Goal: Transaction & Acquisition: Purchase product/service

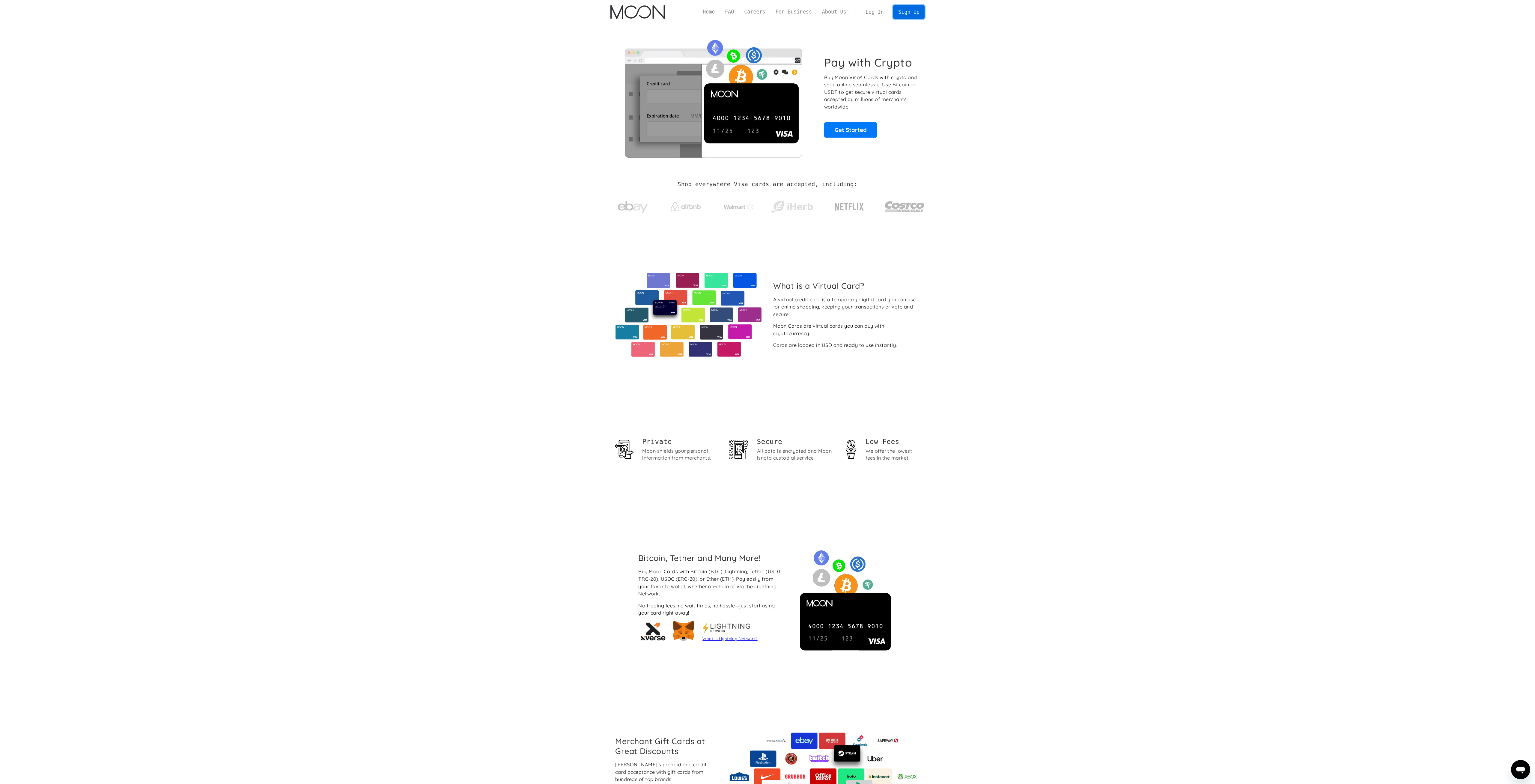
click at [906, 11] on link "Sign Up" at bounding box center [909, 12] width 31 height 14
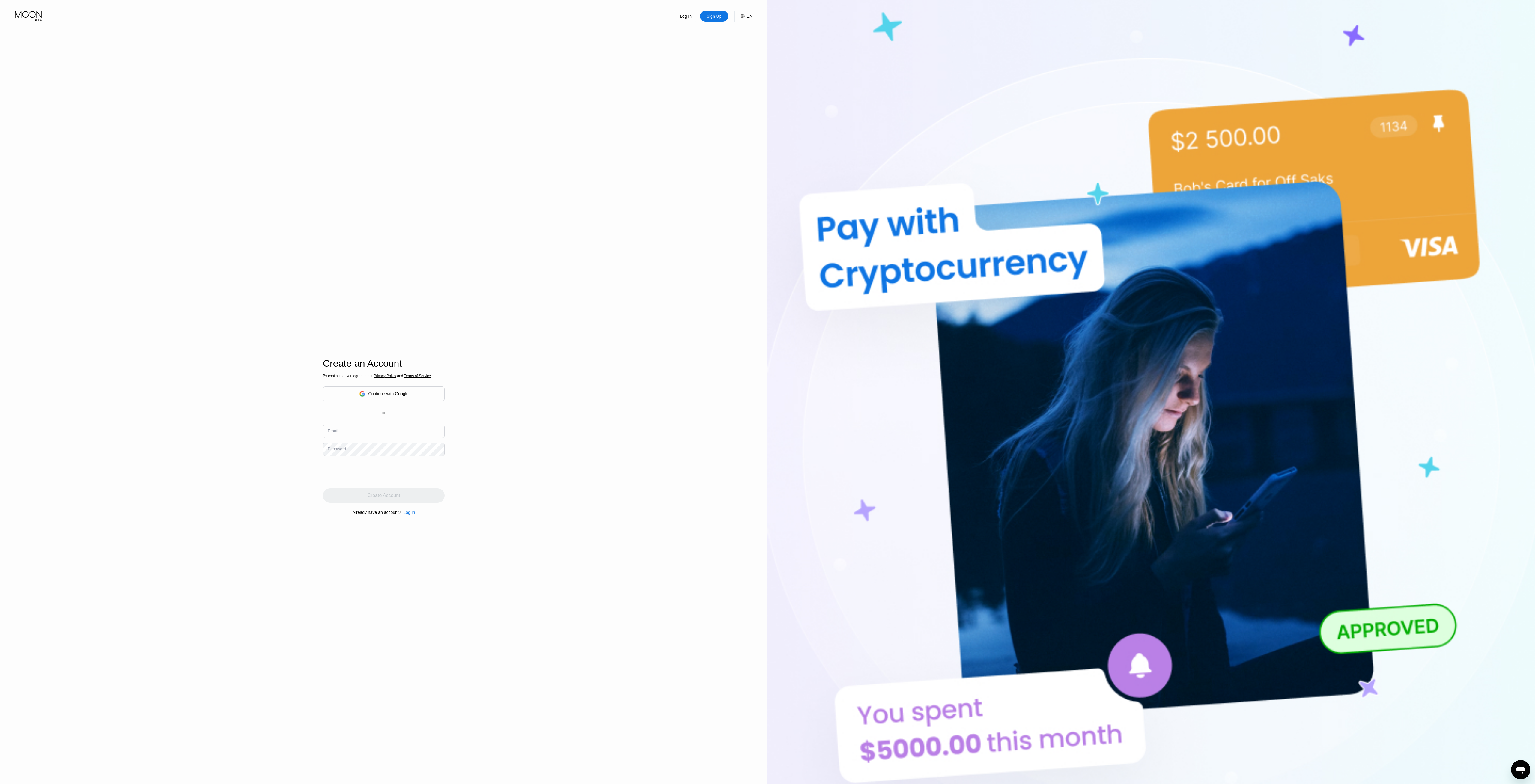
click at [375, 407] on div "By continuing, you agree to our Privacy Policy and Terms of Service Continue wi…" at bounding box center [384, 444] width 122 height 144
click at [375, 397] on div "Continue with Google" at bounding box center [384, 394] width 49 height 10
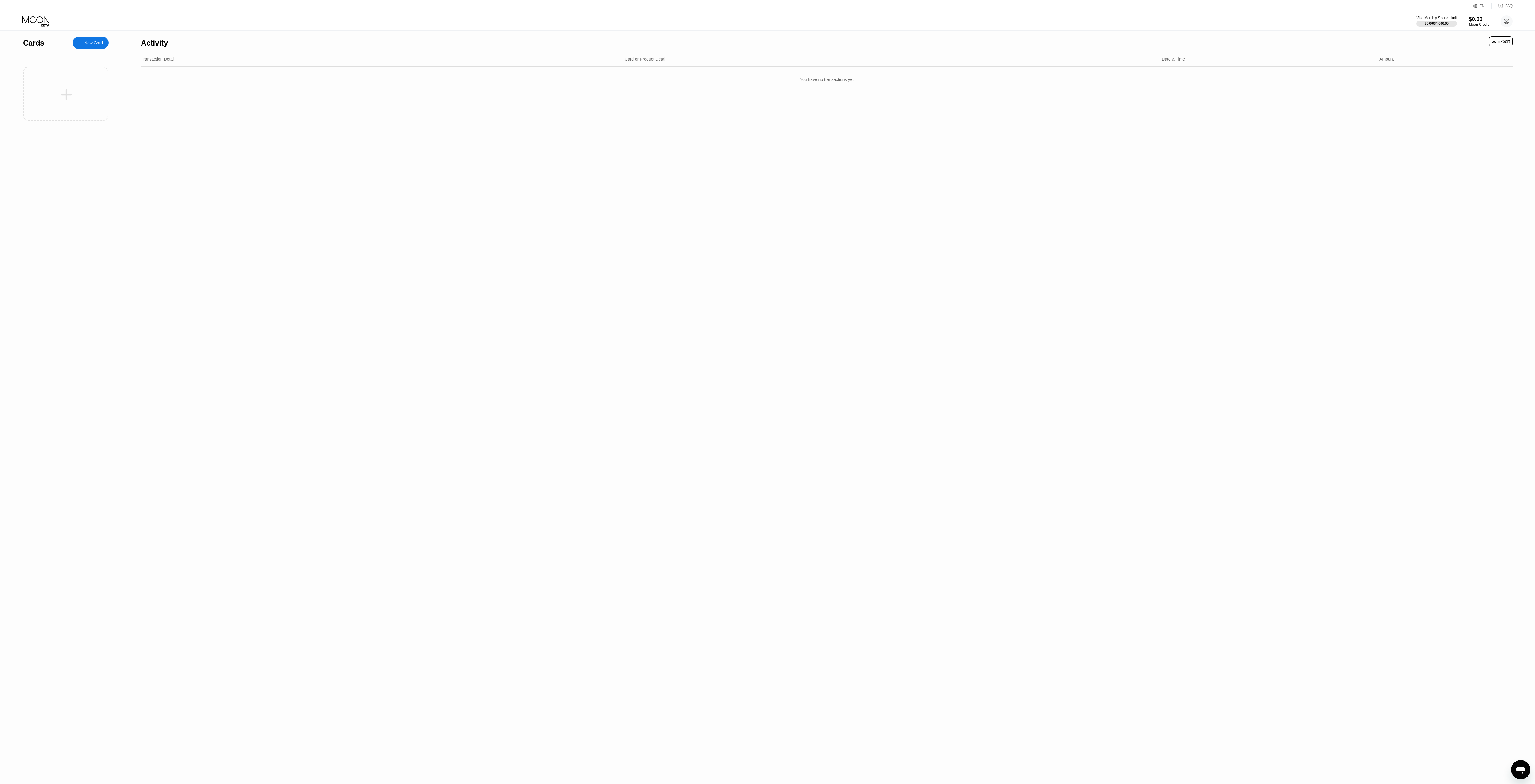
click at [1118, 306] on div "Activity Export Transaction Detail Card or Product Detail Date & Time Amount Yo…" at bounding box center [826, 407] width 1390 height 753
click at [65, 95] on icon at bounding box center [67, 94] width 11 height 11
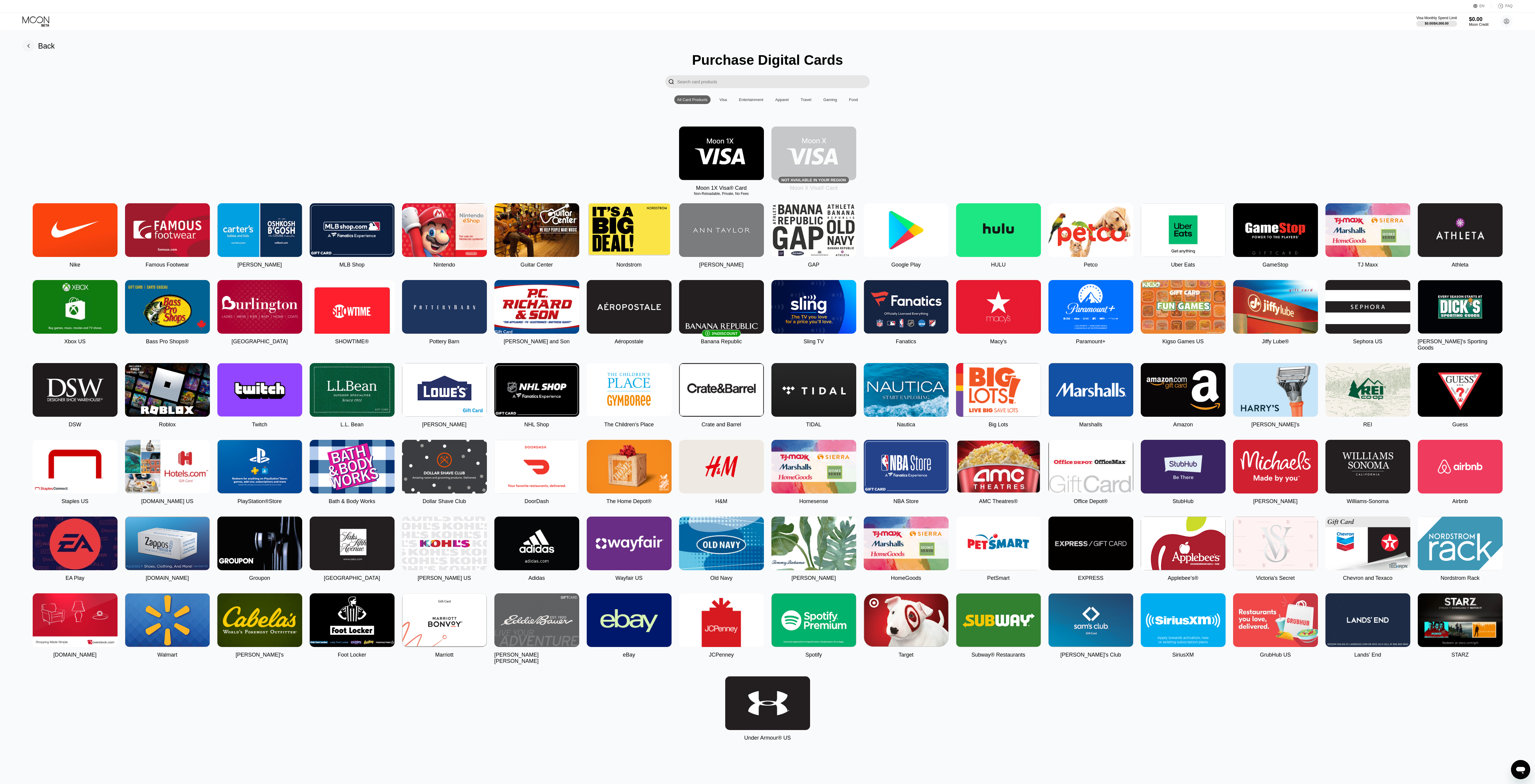
click at [742, 85] on input "Search card products" at bounding box center [773, 82] width 192 height 13
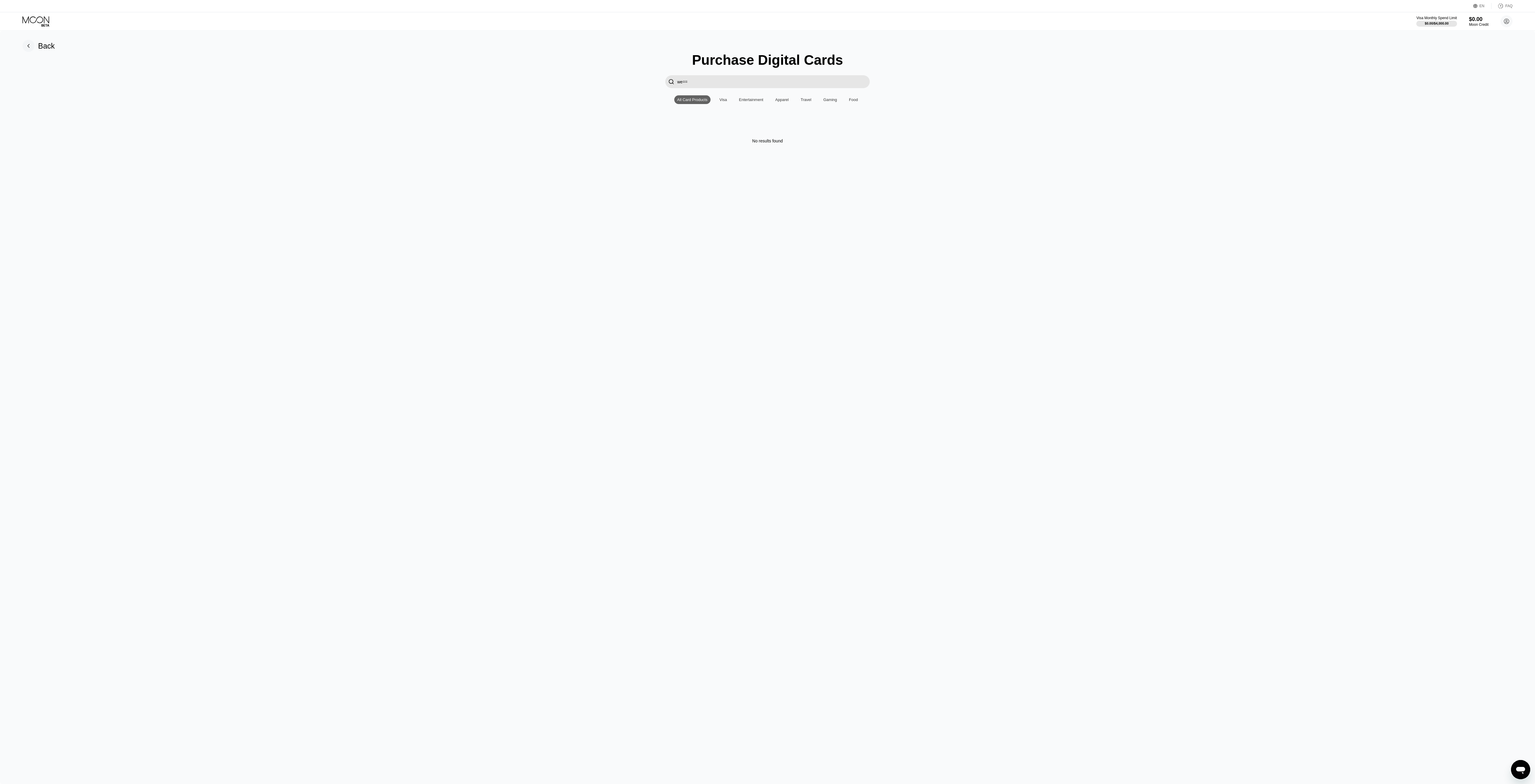
type input "we==="
type input "w"
type input "master"
click at [664, 141] on div "No results found" at bounding box center [768, 135] width 1517 height 17
click at [721, 101] on div "Visa" at bounding box center [723, 100] width 8 height 5
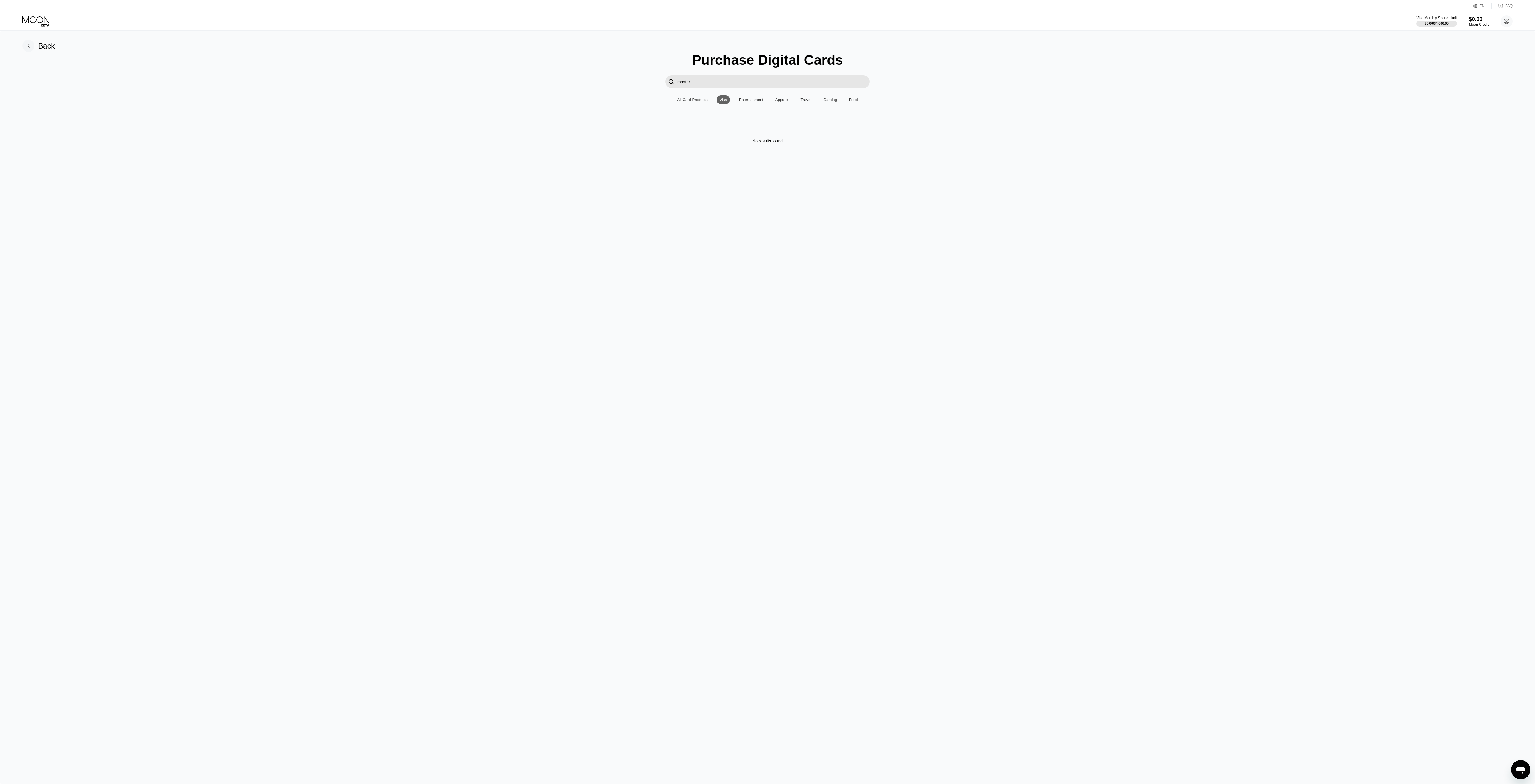
click at [709, 86] on input "master" at bounding box center [773, 82] width 192 height 13
click at [544, 219] on div "Back Purchase Digital Cards  All Card Products Visa Entertainment Apparel Trav…" at bounding box center [768, 407] width 1535 height 753
click at [721, 148] on img at bounding box center [722, 153] width 85 height 54
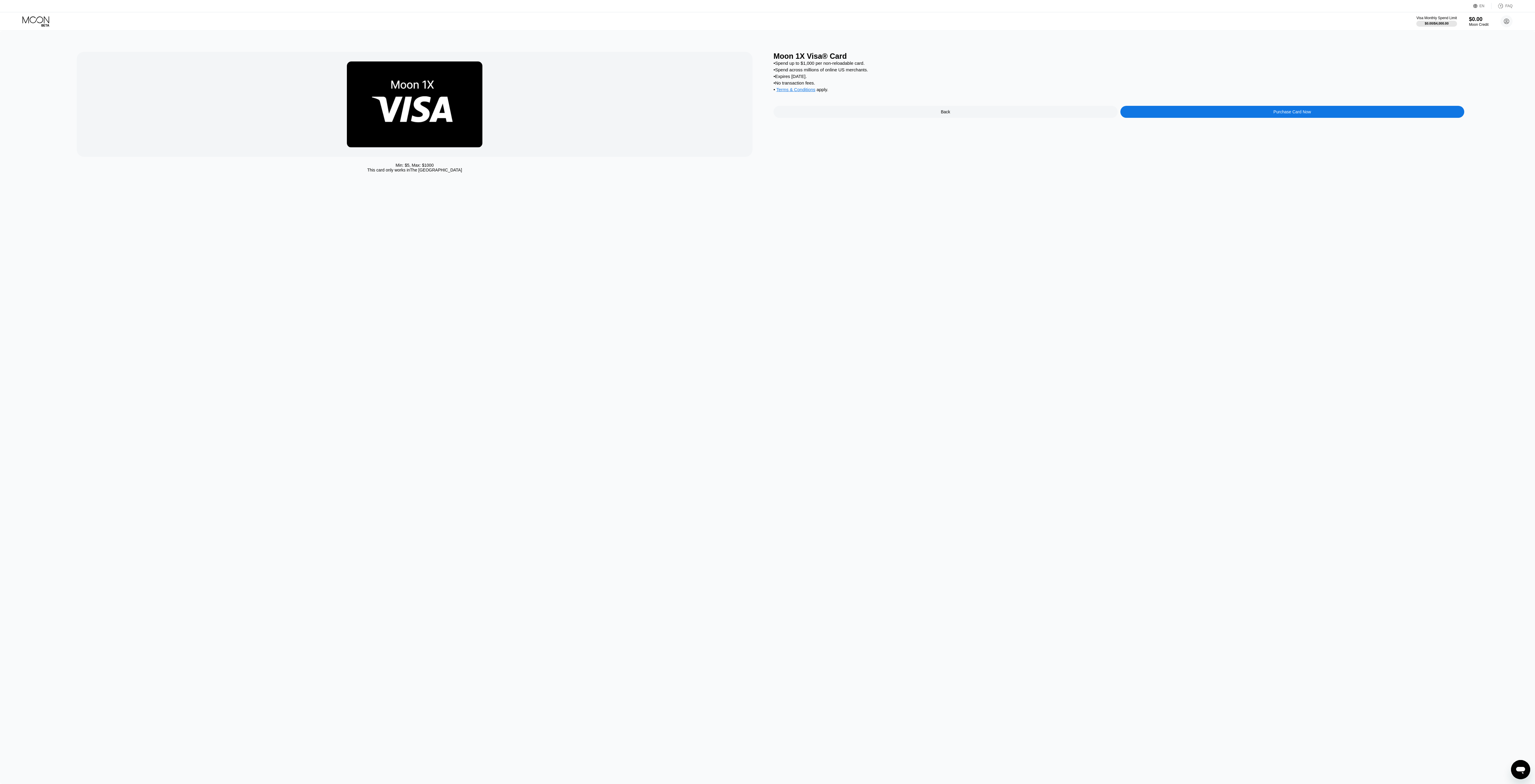
click at [629, 99] on div at bounding box center [415, 104] width 676 height 105
click at [1270, 118] on div "Purchase Card Now" at bounding box center [1292, 112] width 344 height 12
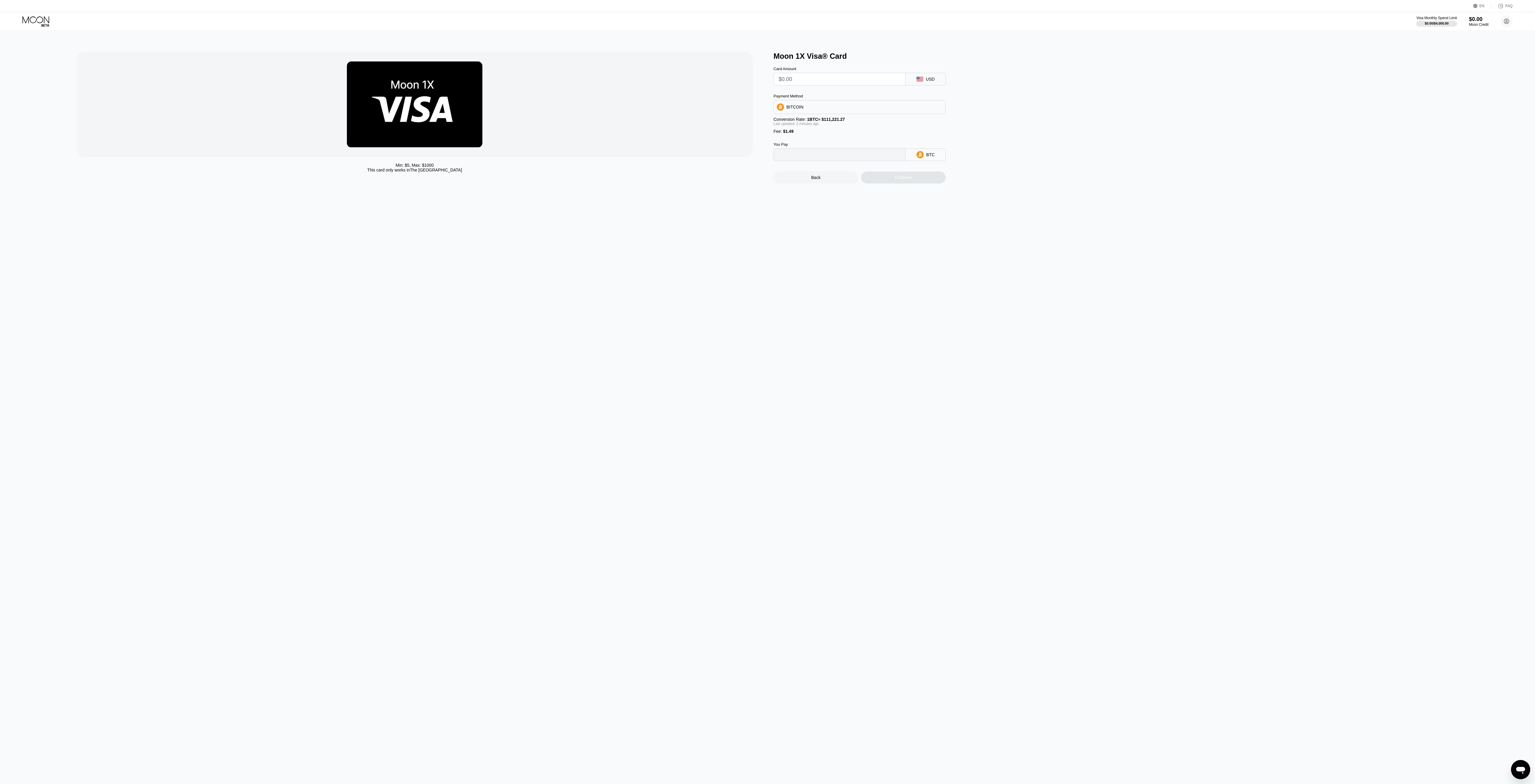
type input "0"
click at [813, 82] on input "text" at bounding box center [840, 79] width 122 height 12
type input "$4"
type input "0.00004937"
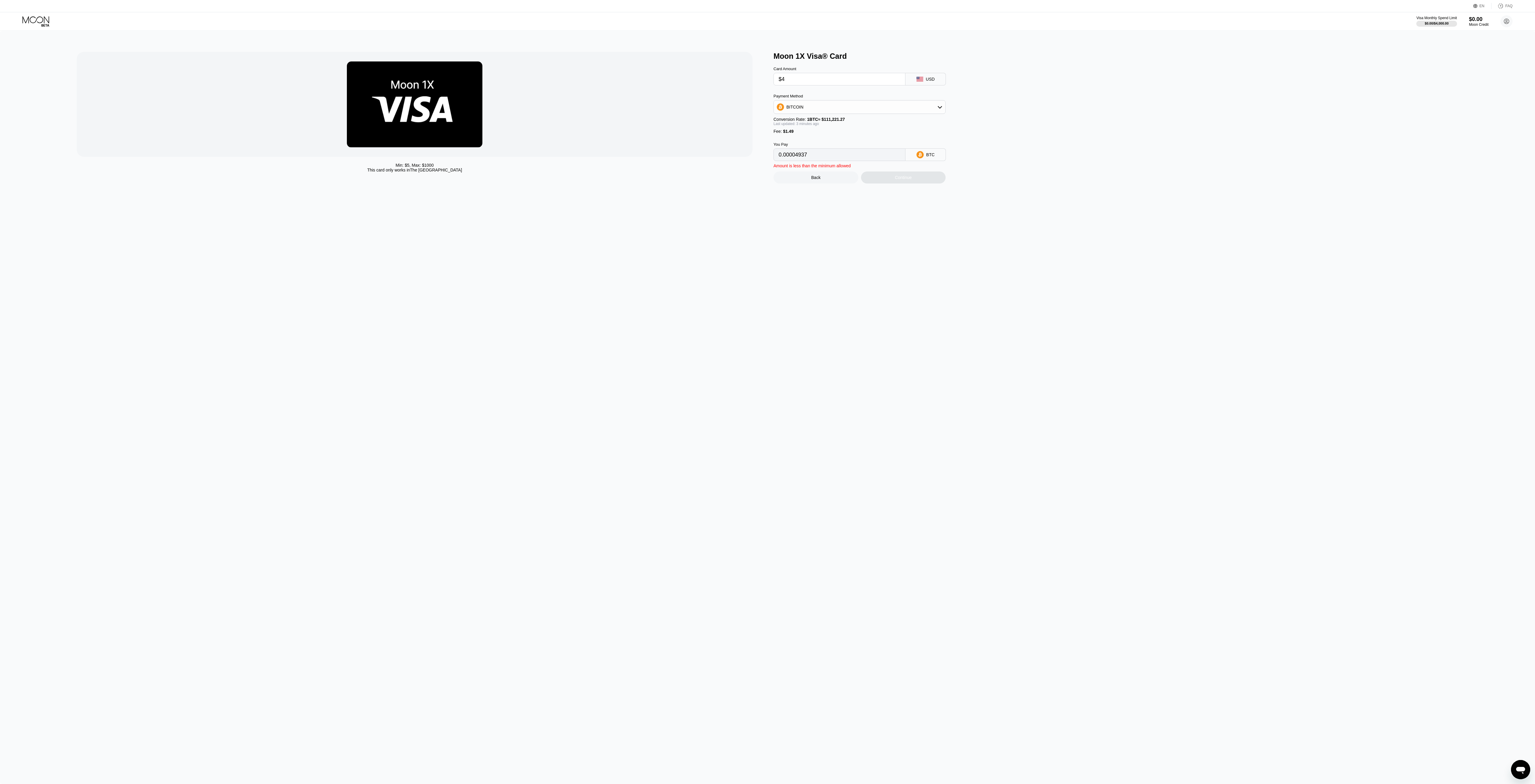
type input "$40"
type input "0.00037305"
type input "$40"
click at [941, 113] on div "BITCOIN" at bounding box center [860, 107] width 172 height 12
click at [824, 136] on div "USDT on TRON" at bounding box center [859, 136] width 169 height 12
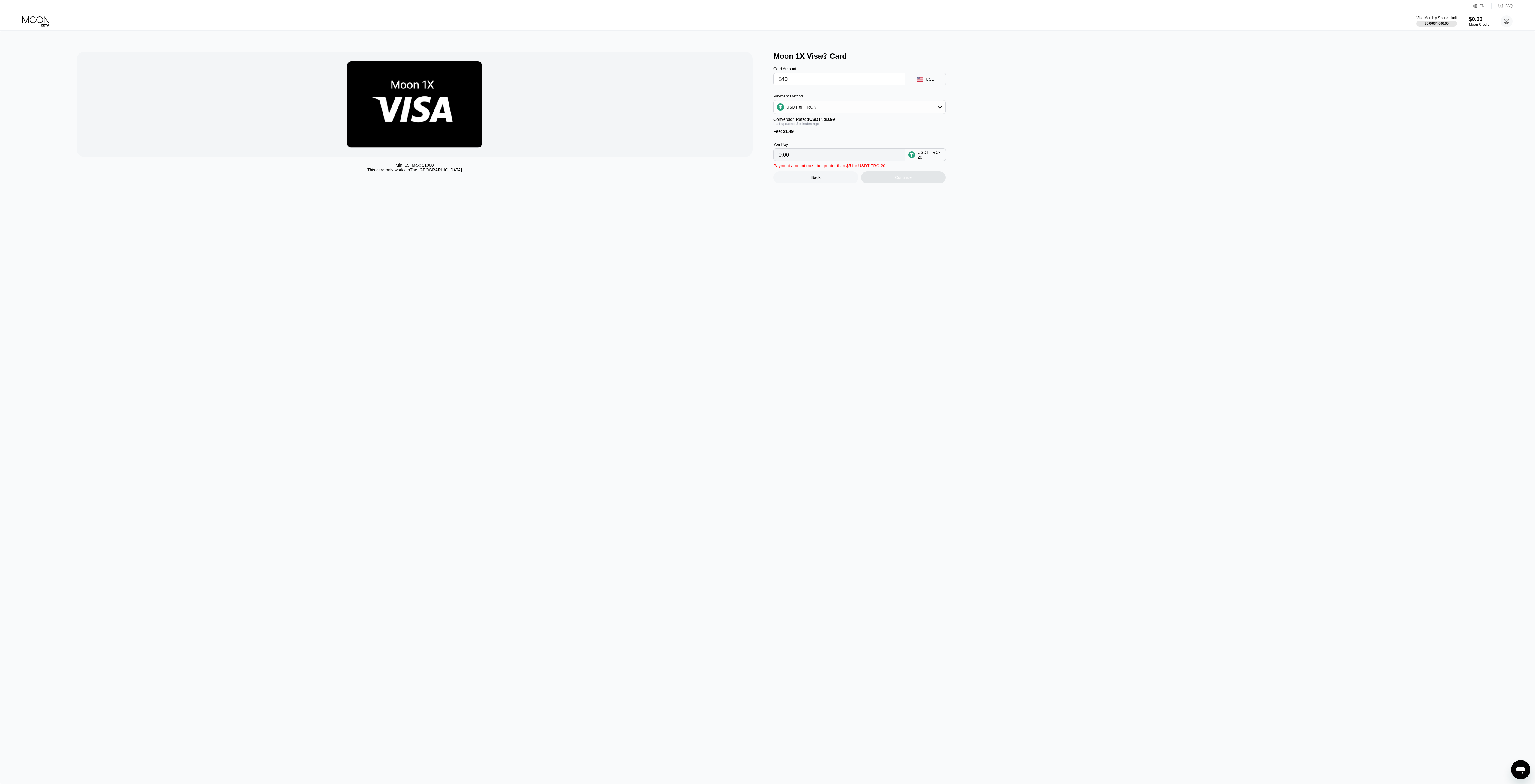
type input "41.91"
